Goal: Leave review/rating: Leave review/rating

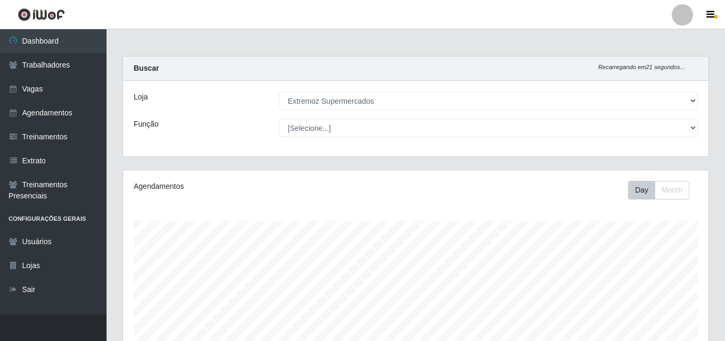
select select "519"
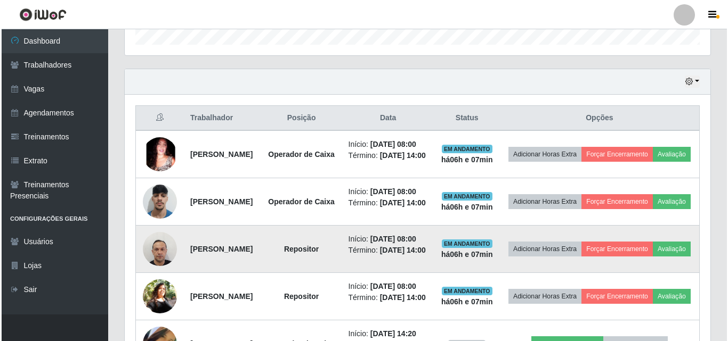
scroll to position [221, 585]
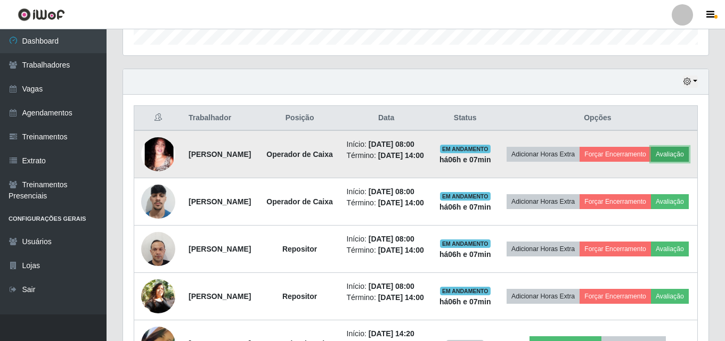
click at [651, 162] on button "Avaliação" at bounding box center [670, 154] width 38 height 15
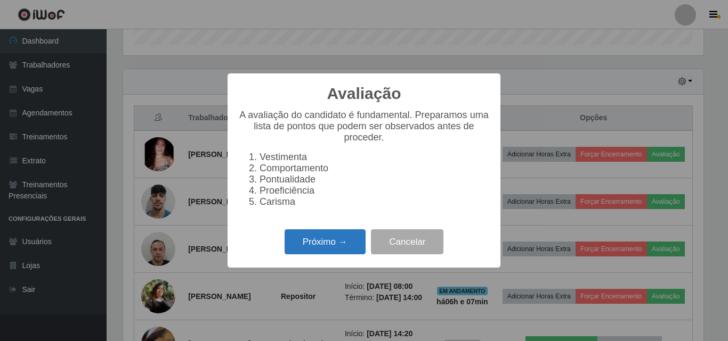
click at [313, 243] on button "Próximo →" at bounding box center [324, 242] width 81 height 25
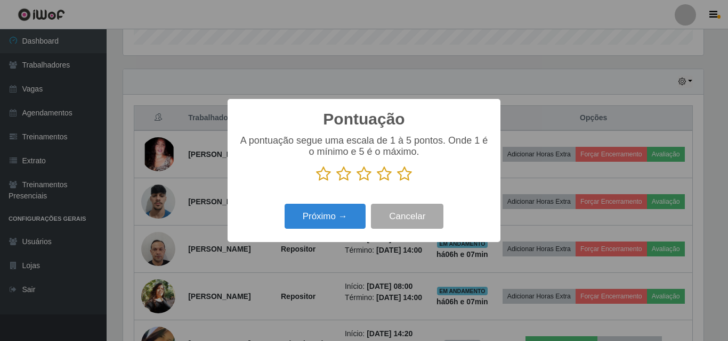
click at [314, 236] on div "Pontuação × A pontuação segue uma escala de 1 à 5 pontos. Onde 1 é o mínimo e 5…" at bounding box center [363, 170] width 273 height 143
click at [355, 179] on p at bounding box center [363, 174] width 251 height 16
click at [366, 174] on icon at bounding box center [363, 174] width 15 height 16
click at [356, 182] on input "radio" at bounding box center [356, 182] width 0 height 0
click at [316, 232] on div "Próximo → Cancelar" at bounding box center [363, 216] width 251 height 30
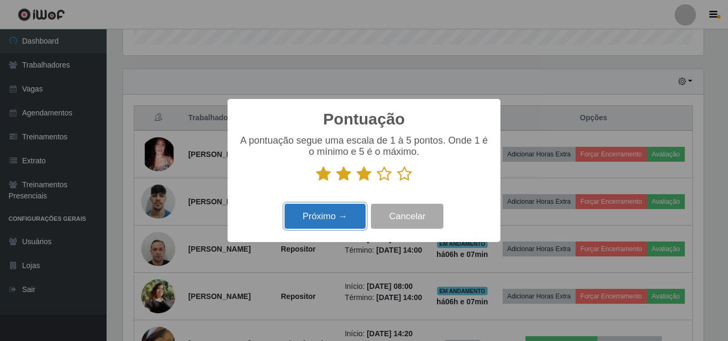
click at [317, 226] on button "Próximo →" at bounding box center [324, 216] width 81 height 25
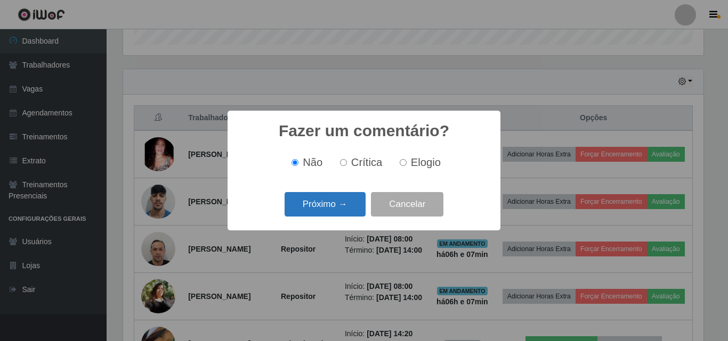
click at [337, 200] on button "Próximo →" at bounding box center [324, 204] width 81 height 25
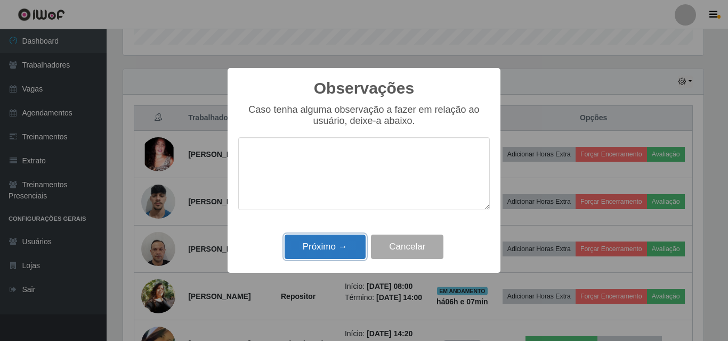
click at [326, 244] on button "Próximo →" at bounding box center [324, 247] width 81 height 25
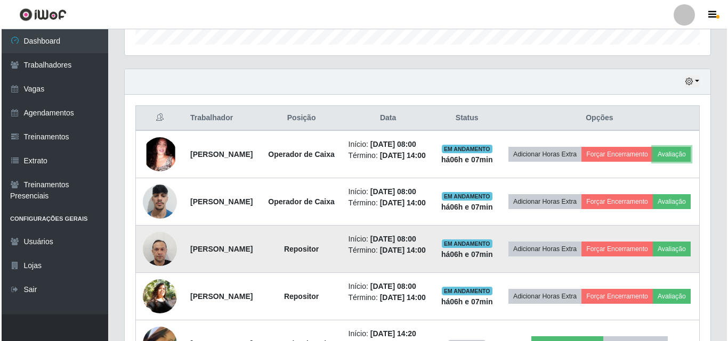
scroll to position [221, 585]
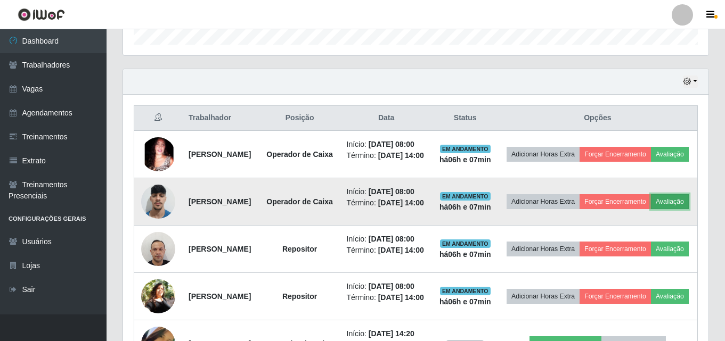
click at [651, 209] on button "Avaliação" at bounding box center [670, 201] width 38 height 15
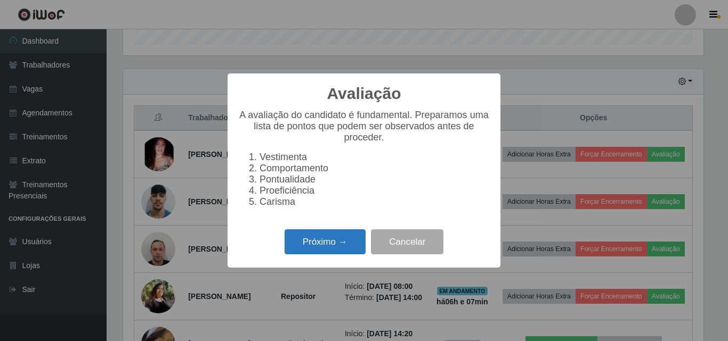
click at [295, 249] on button "Próximo →" at bounding box center [324, 242] width 81 height 25
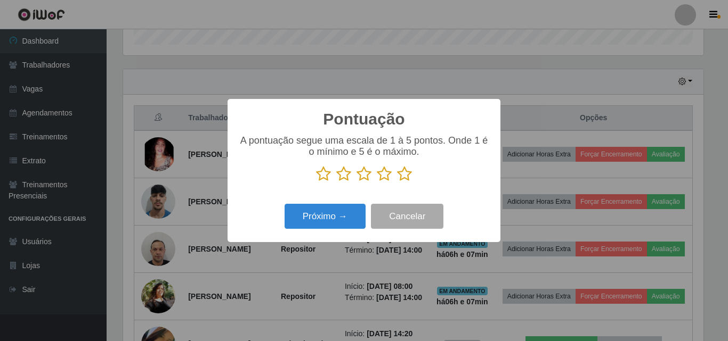
scroll to position [532393, 532034]
click at [364, 181] on icon at bounding box center [363, 174] width 15 height 16
click at [356, 182] on input "radio" at bounding box center [356, 182] width 0 height 0
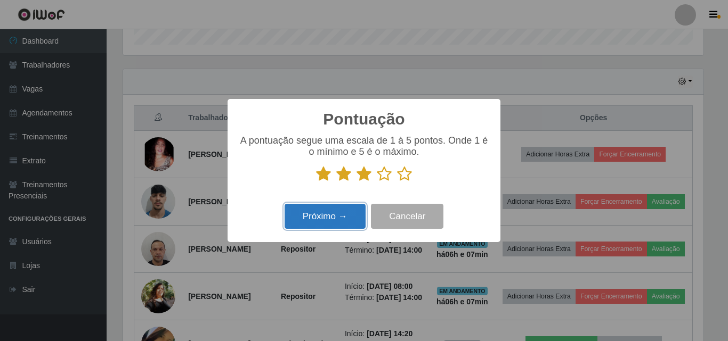
click at [321, 212] on button "Próximo →" at bounding box center [324, 216] width 81 height 25
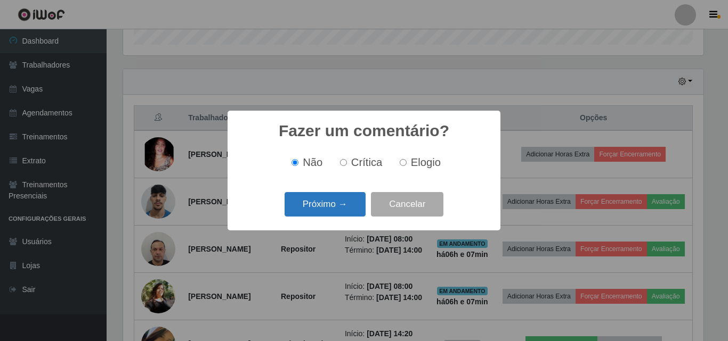
click at [313, 201] on button "Próximo →" at bounding box center [324, 204] width 81 height 25
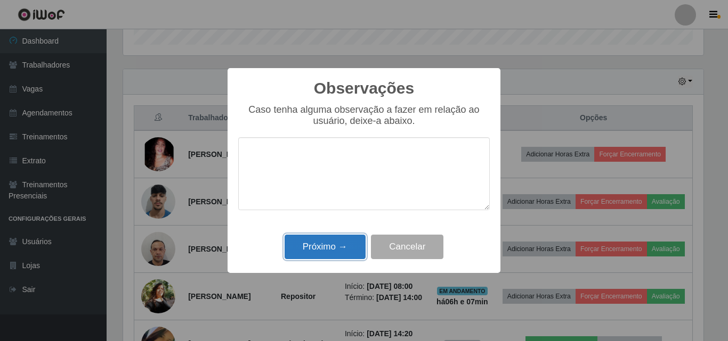
click at [315, 250] on button "Próximo →" at bounding box center [324, 247] width 81 height 25
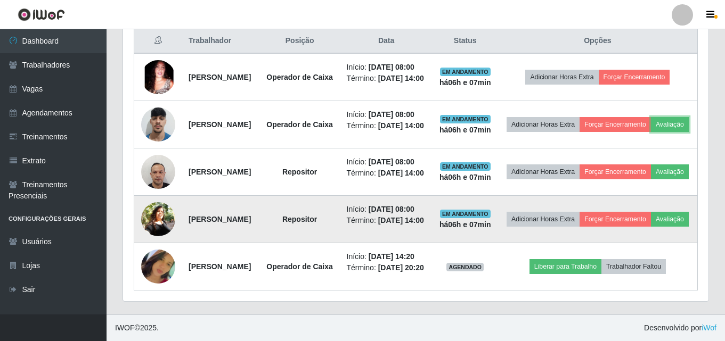
scroll to position [496, 0]
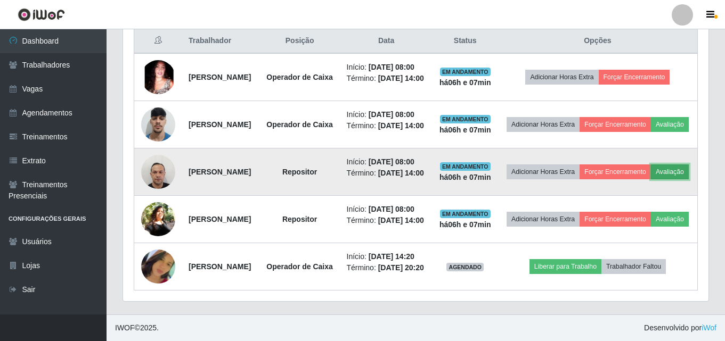
click at [651, 165] on button "Avaliação" at bounding box center [670, 172] width 38 height 15
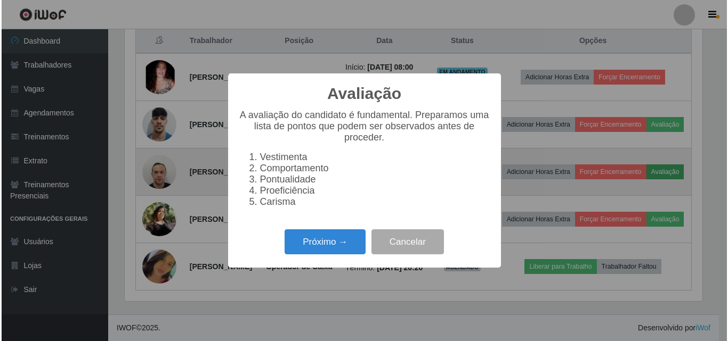
scroll to position [221, 580]
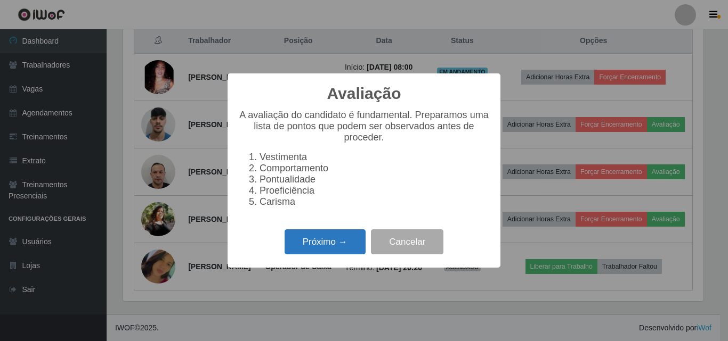
click at [344, 255] on button "Próximo →" at bounding box center [324, 242] width 81 height 25
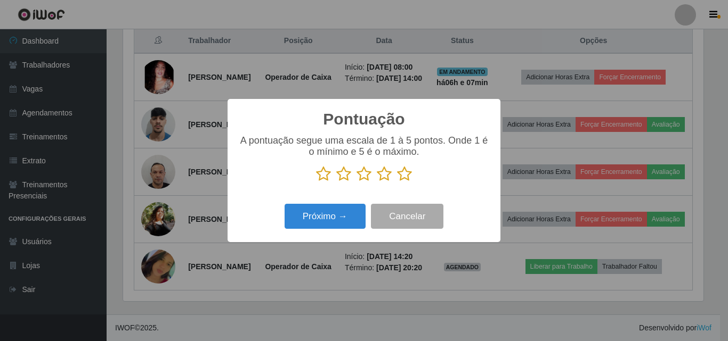
scroll to position [532393, 532034]
click at [361, 170] on icon at bounding box center [363, 174] width 15 height 16
click at [356, 182] on input "radio" at bounding box center [356, 182] width 0 height 0
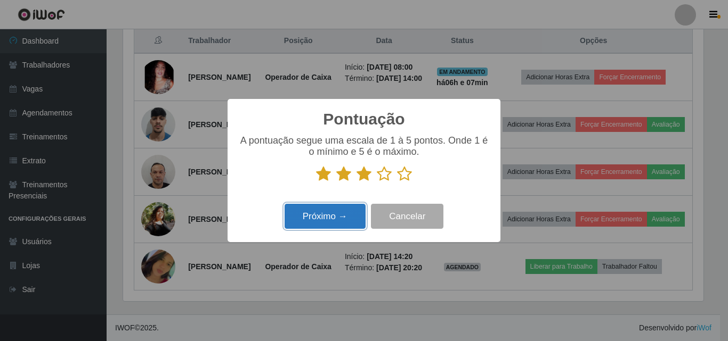
click at [314, 222] on button "Próximo →" at bounding box center [324, 216] width 81 height 25
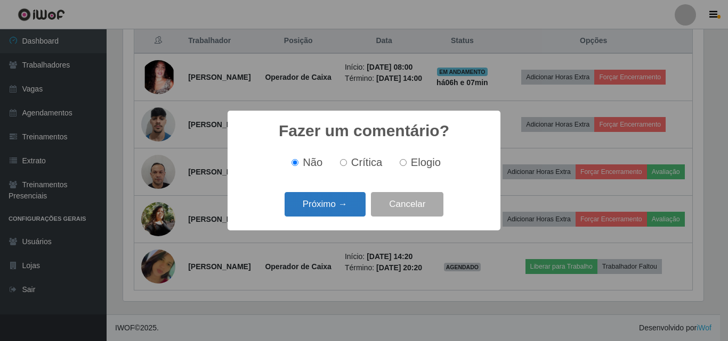
click at [315, 203] on button "Próximo →" at bounding box center [324, 204] width 81 height 25
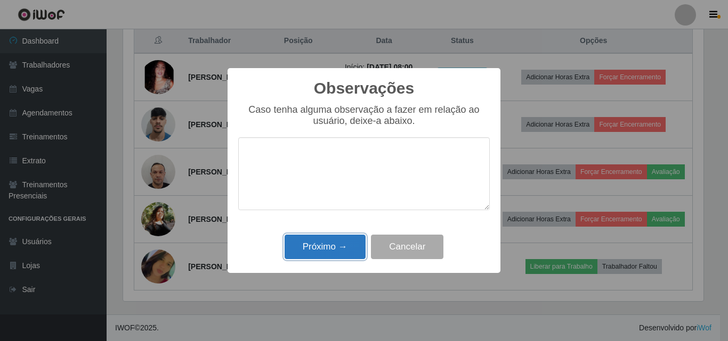
click at [305, 246] on button "Próximo →" at bounding box center [324, 247] width 81 height 25
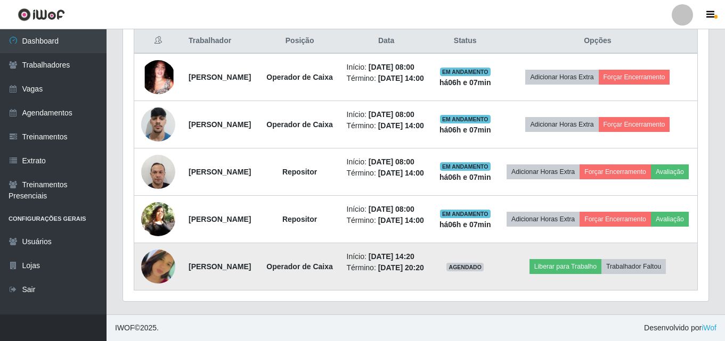
scroll to position [221, 585]
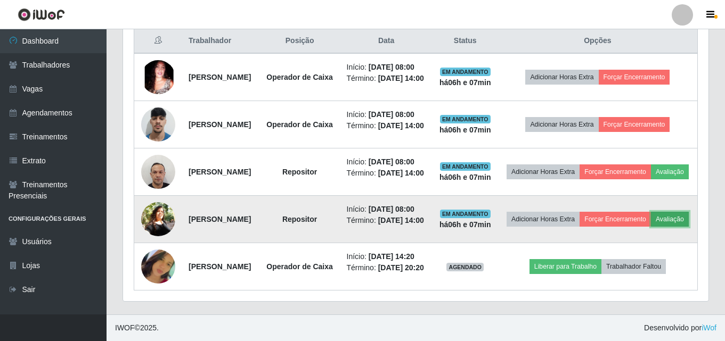
click at [651, 216] on button "Avaliação" at bounding box center [670, 219] width 38 height 15
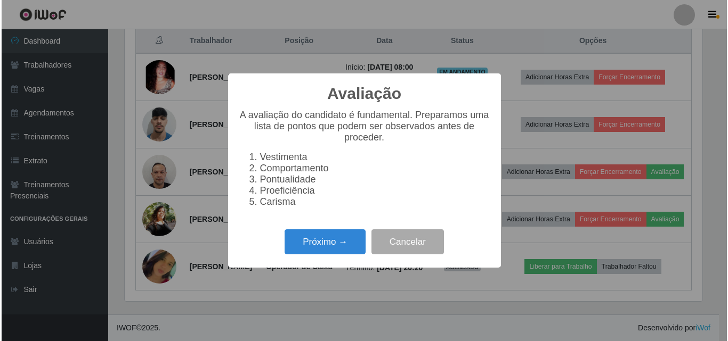
scroll to position [221, 580]
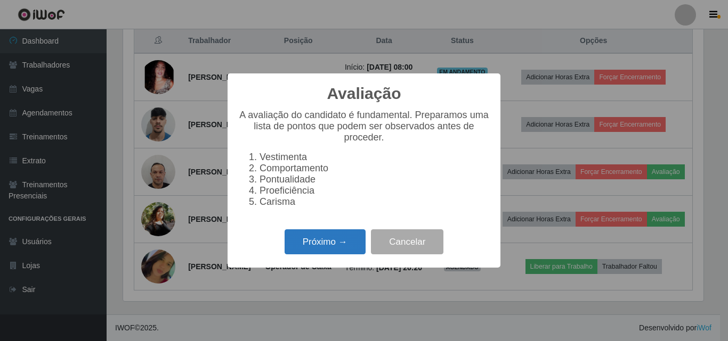
click at [318, 248] on button "Próximo →" at bounding box center [324, 242] width 81 height 25
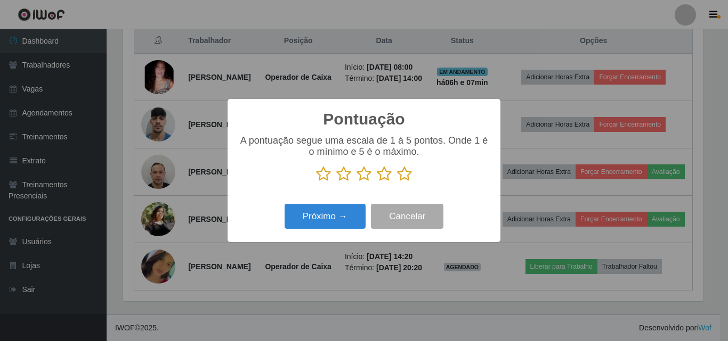
click at [358, 177] on icon at bounding box center [363, 174] width 15 height 16
click at [356, 182] on input "radio" at bounding box center [356, 182] width 0 height 0
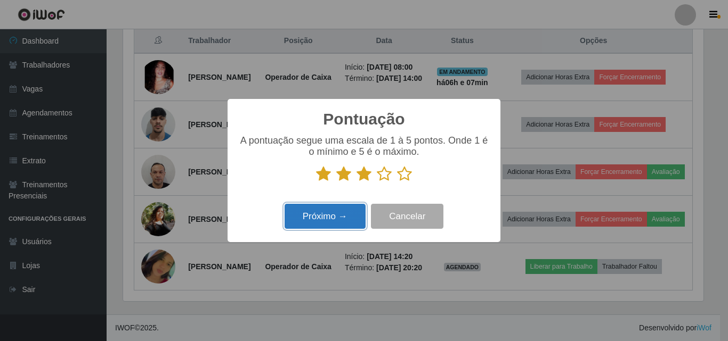
click at [299, 218] on button "Próximo →" at bounding box center [324, 216] width 81 height 25
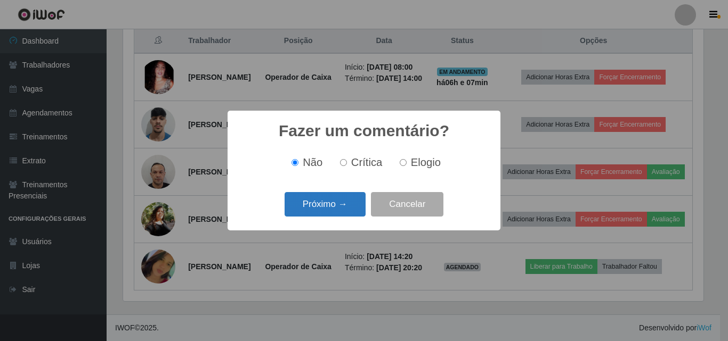
click at [309, 199] on button "Próximo →" at bounding box center [324, 204] width 81 height 25
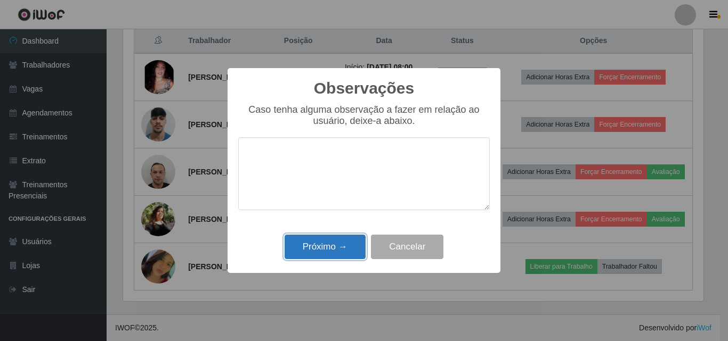
click at [313, 246] on button "Próximo →" at bounding box center [324, 247] width 81 height 25
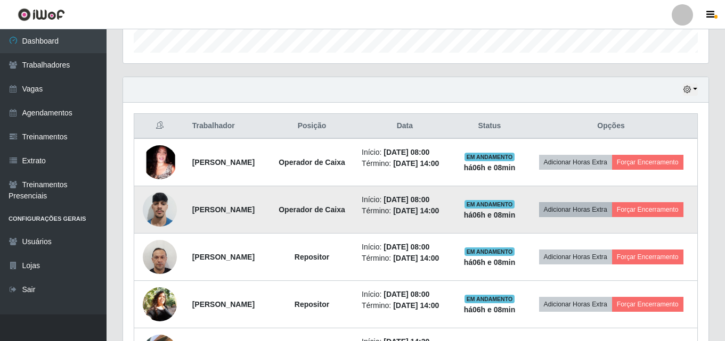
scroll to position [347, 0]
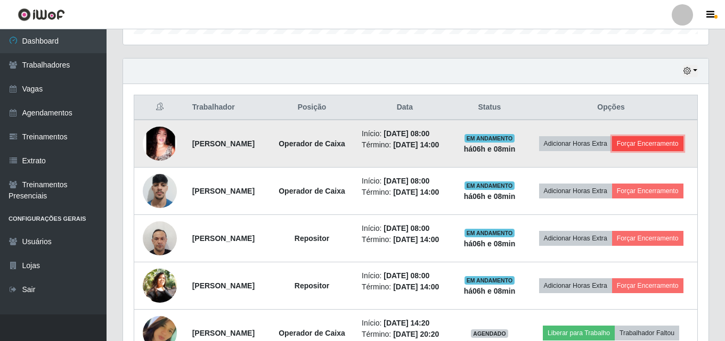
click at [612, 151] on button "Forçar Encerramento" at bounding box center [647, 143] width 71 height 15
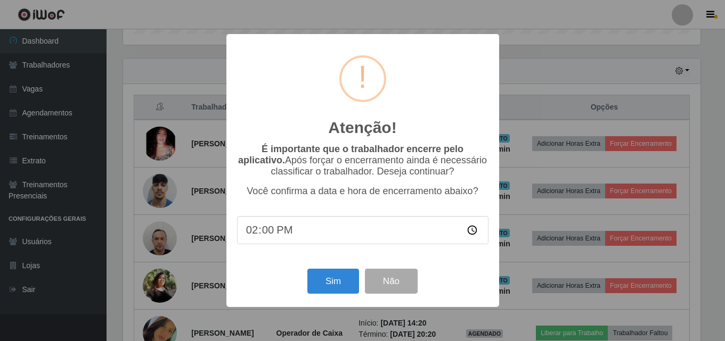
scroll to position [221, 580]
click at [329, 280] on button "Sim" at bounding box center [334, 281] width 52 height 25
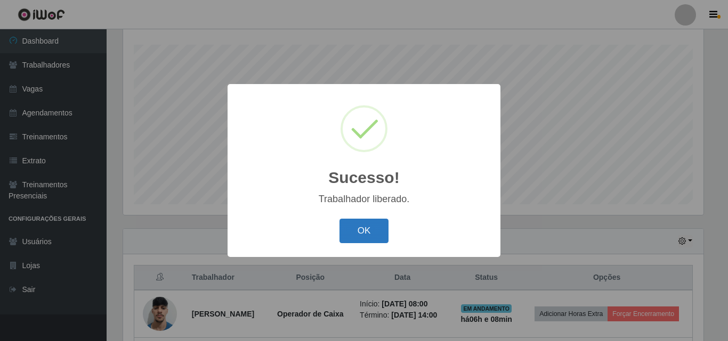
click at [371, 228] on button "OK" at bounding box center [364, 231] width 50 height 25
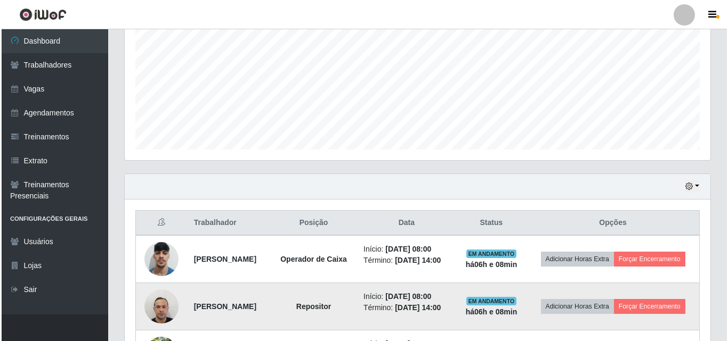
scroll to position [283, 0]
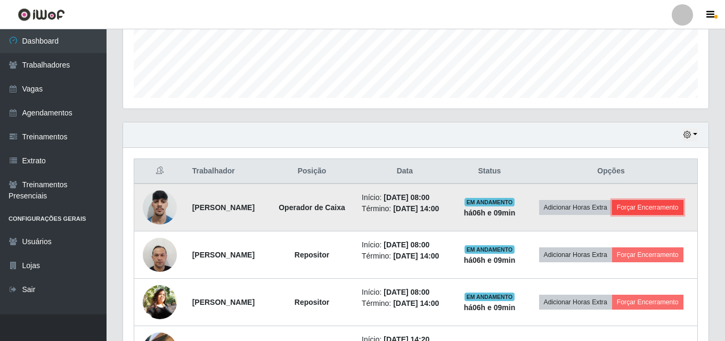
click at [638, 215] on button "Forçar Encerramento" at bounding box center [647, 207] width 71 height 15
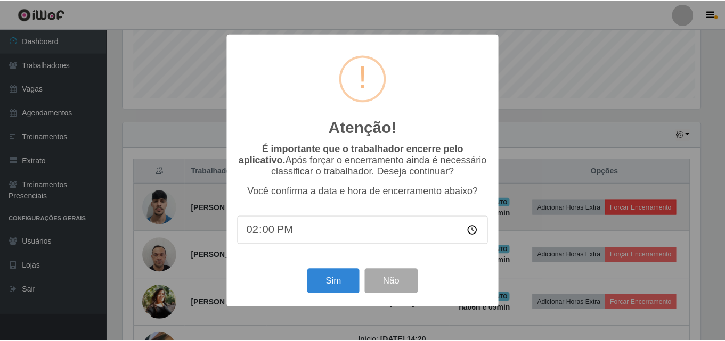
scroll to position [221, 580]
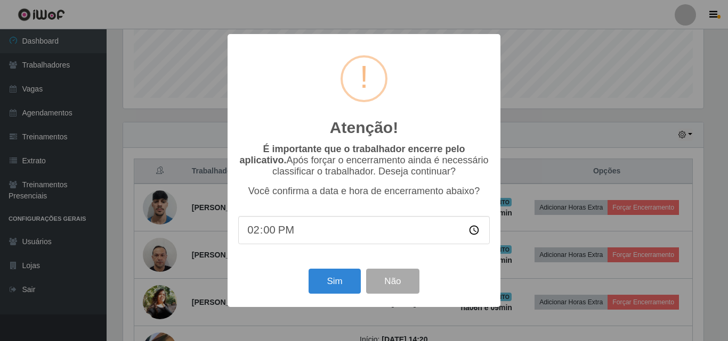
click at [330, 301] on div "Atenção! × É importante que o trabalhador encerre pelo aplicativo. Após forçar …" at bounding box center [363, 170] width 273 height 273
click at [334, 287] on button "Sim" at bounding box center [334, 281] width 52 height 25
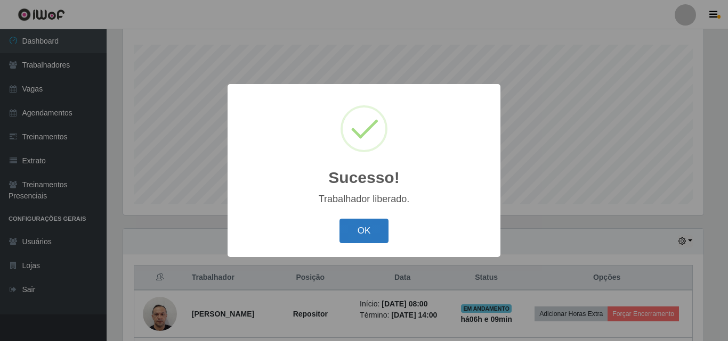
click at [365, 230] on button "OK" at bounding box center [364, 231] width 50 height 25
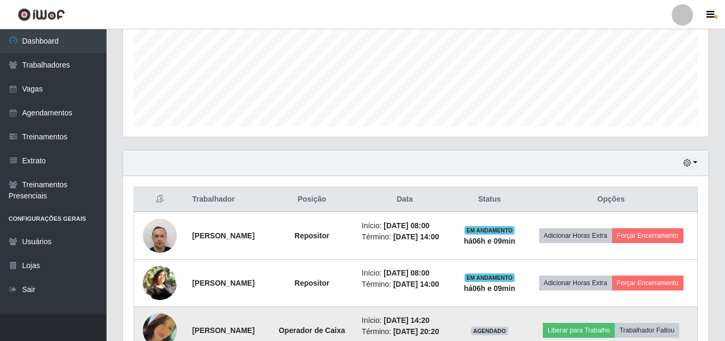
scroll to position [336, 0]
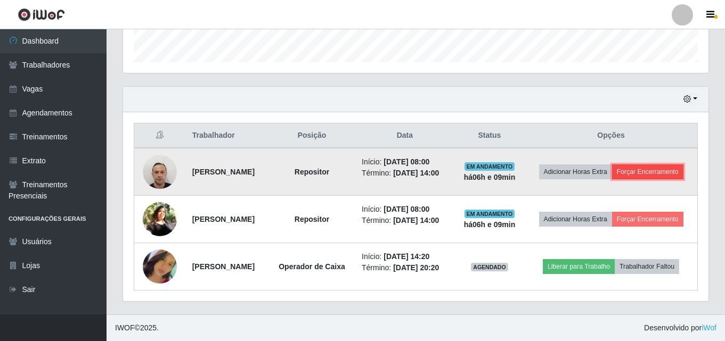
click at [618, 168] on button "Forçar Encerramento" at bounding box center [647, 172] width 71 height 15
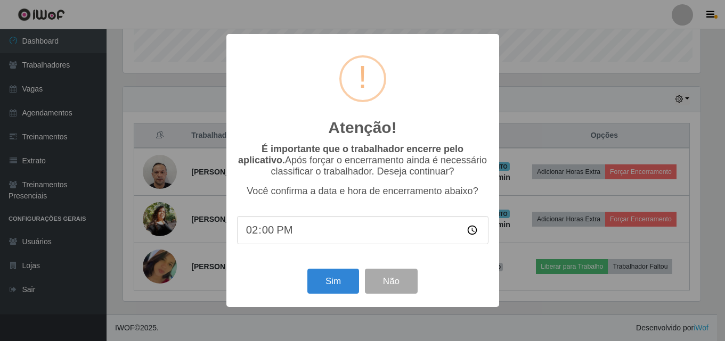
scroll to position [221, 580]
click at [319, 288] on button "Sim" at bounding box center [334, 281] width 52 height 25
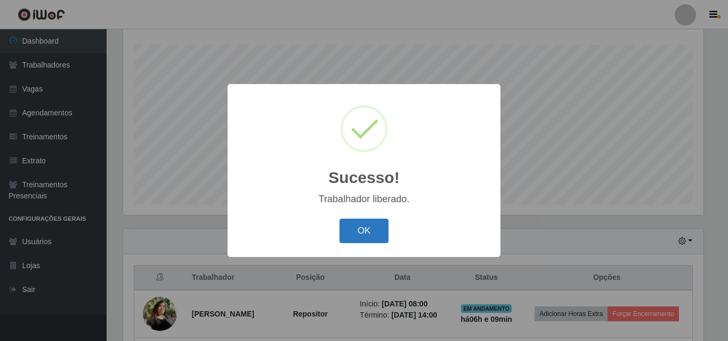
click at [373, 230] on button "OK" at bounding box center [364, 231] width 50 height 25
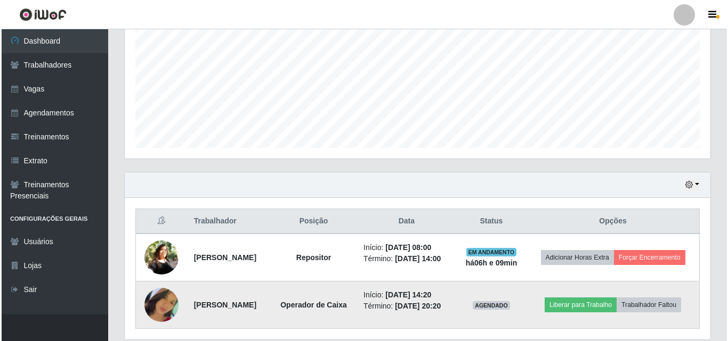
scroll to position [0, 0]
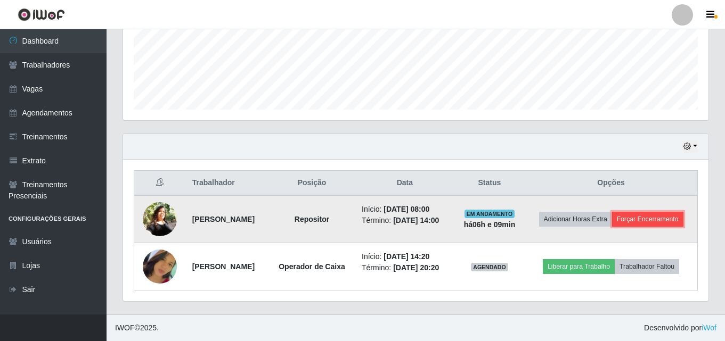
click at [639, 212] on button "Forçar Encerramento" at bounding box center [647, 219] width 71 height 15
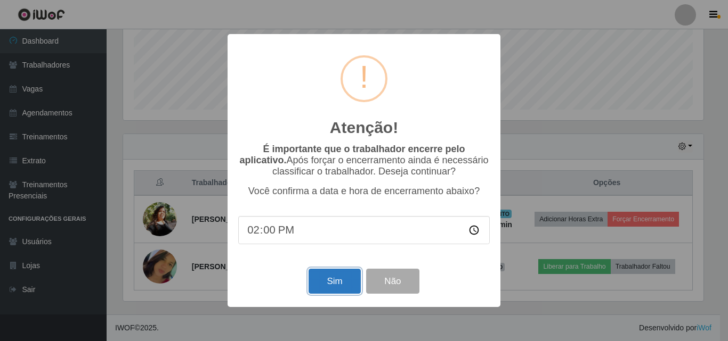
click at [312, 289] on button "Sim" at bounding box center [334, 281] width 52 height 25
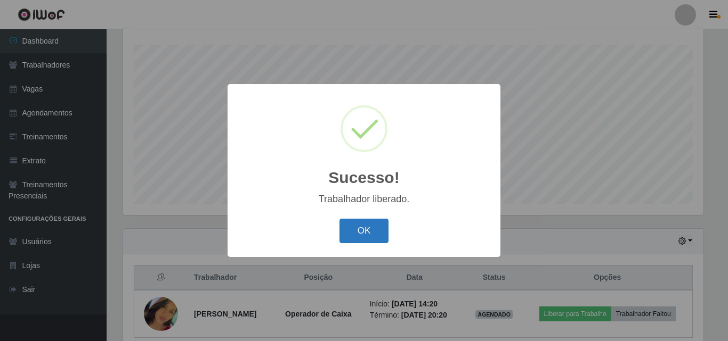
click at [362, 228] on button "OK" at bounding box center [364, 231] width 50 height 25
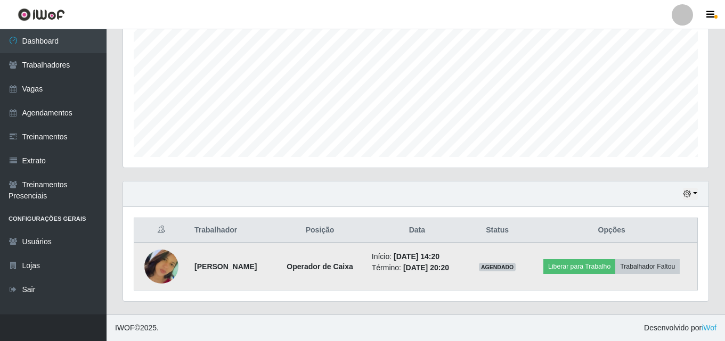
click at [153, 270] on img at bounding box center [161, 266] width 34 height 61
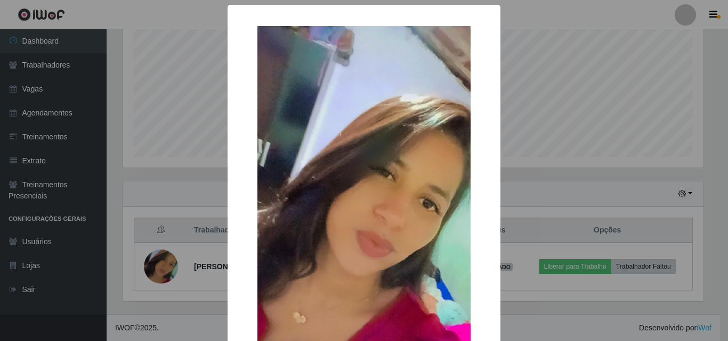
click at [396, 258] on img at bounding box center [363, 215] width 213 height 379
click at [601, 92] on div "× OK Cancel" at bounding box center [364, 170] width 728 height 341
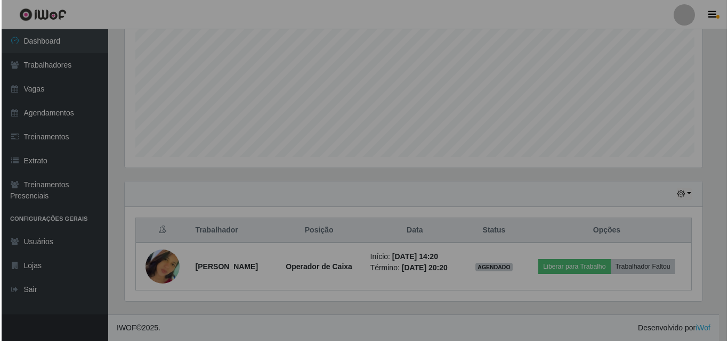
scroll to position [221, 585]
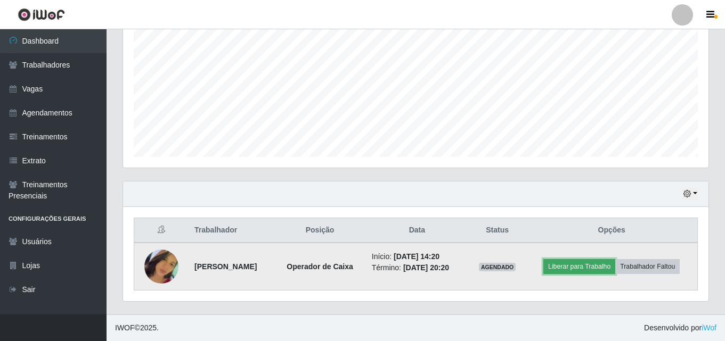
click at [592, 259] on button "Liberar para Trabalho" at bounding box center [579, 266] width 72 height 15
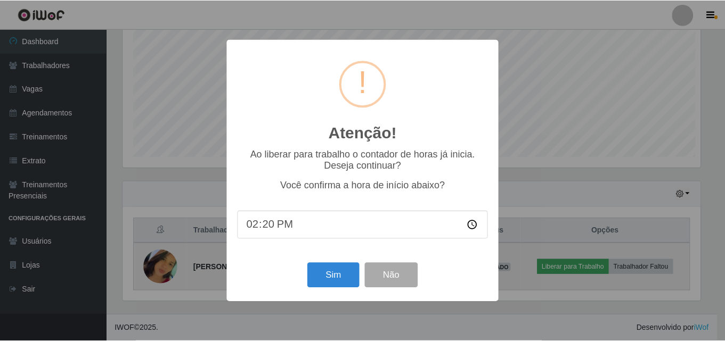
scroll to position [221, 580]
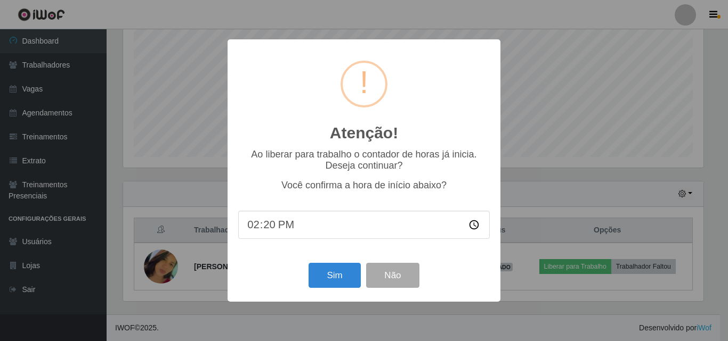
click at [287, 228] on input "14:20" at bounding box center [363, 225] width 251 height 28
type input "14:30"
click at [328, 280] on button "Sim" at bounding box center [334, 275] width 52 height 25
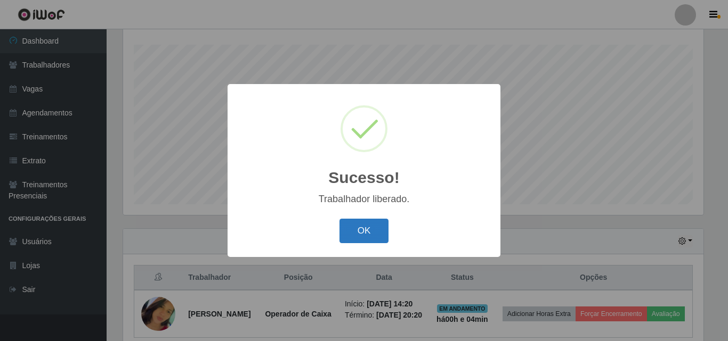
click at [368, 231] on button "OK" at bounding box center [364, 231] width 50 height 25
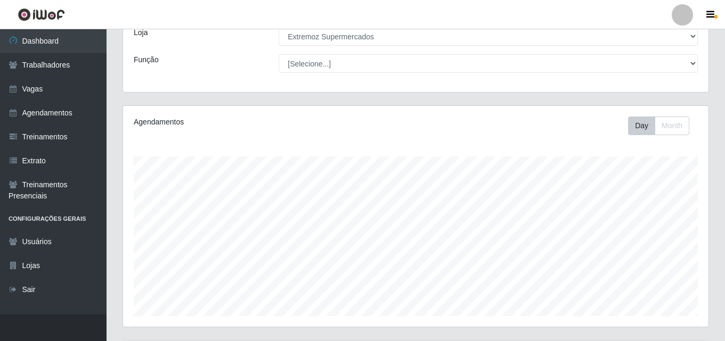
scroll to position [0, 0]
